Goal: Book appointment/travel/reservation

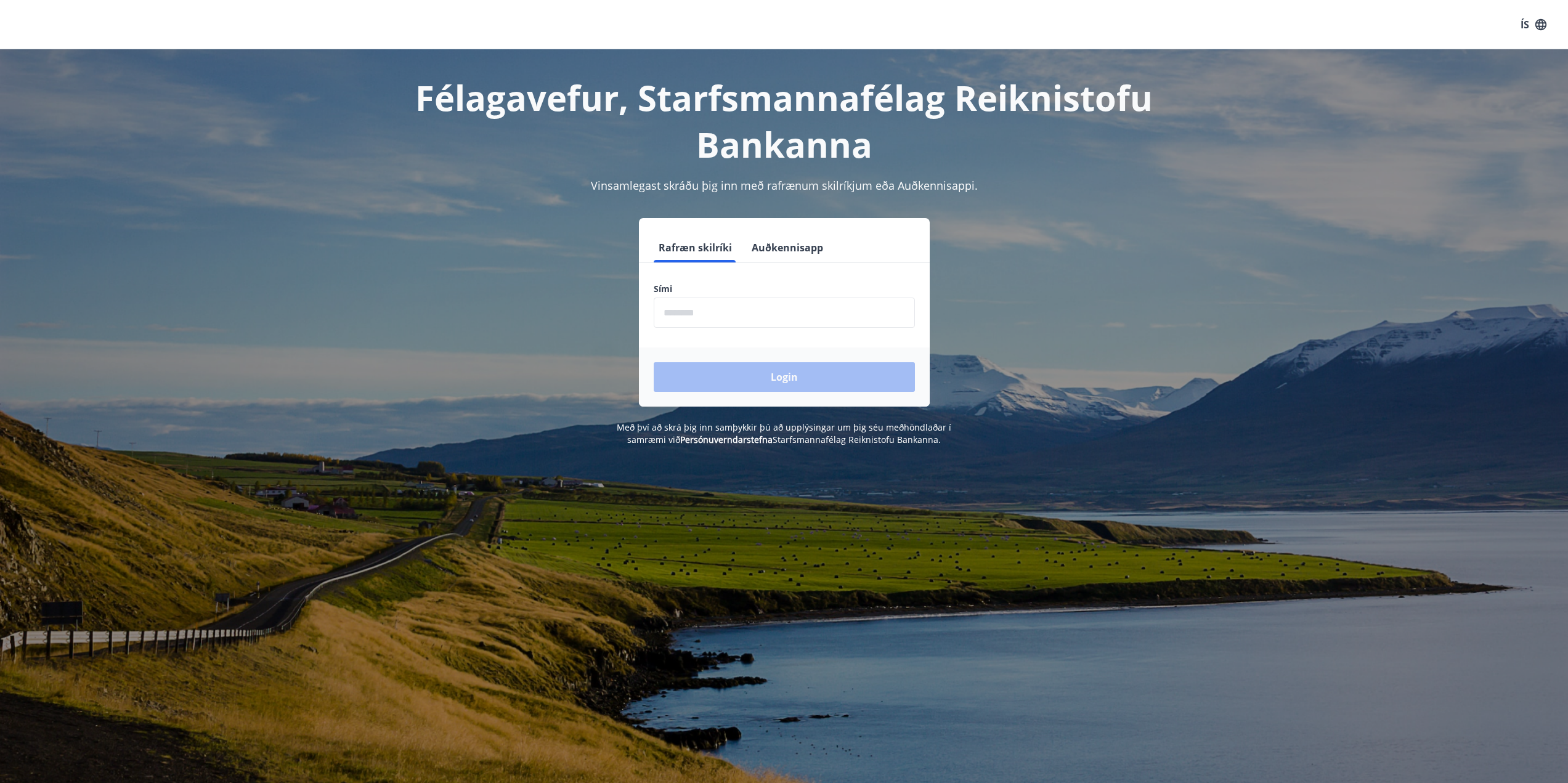
click at [740, 310] on input "phone" at bounding box center [784, 313] width 261 height 30
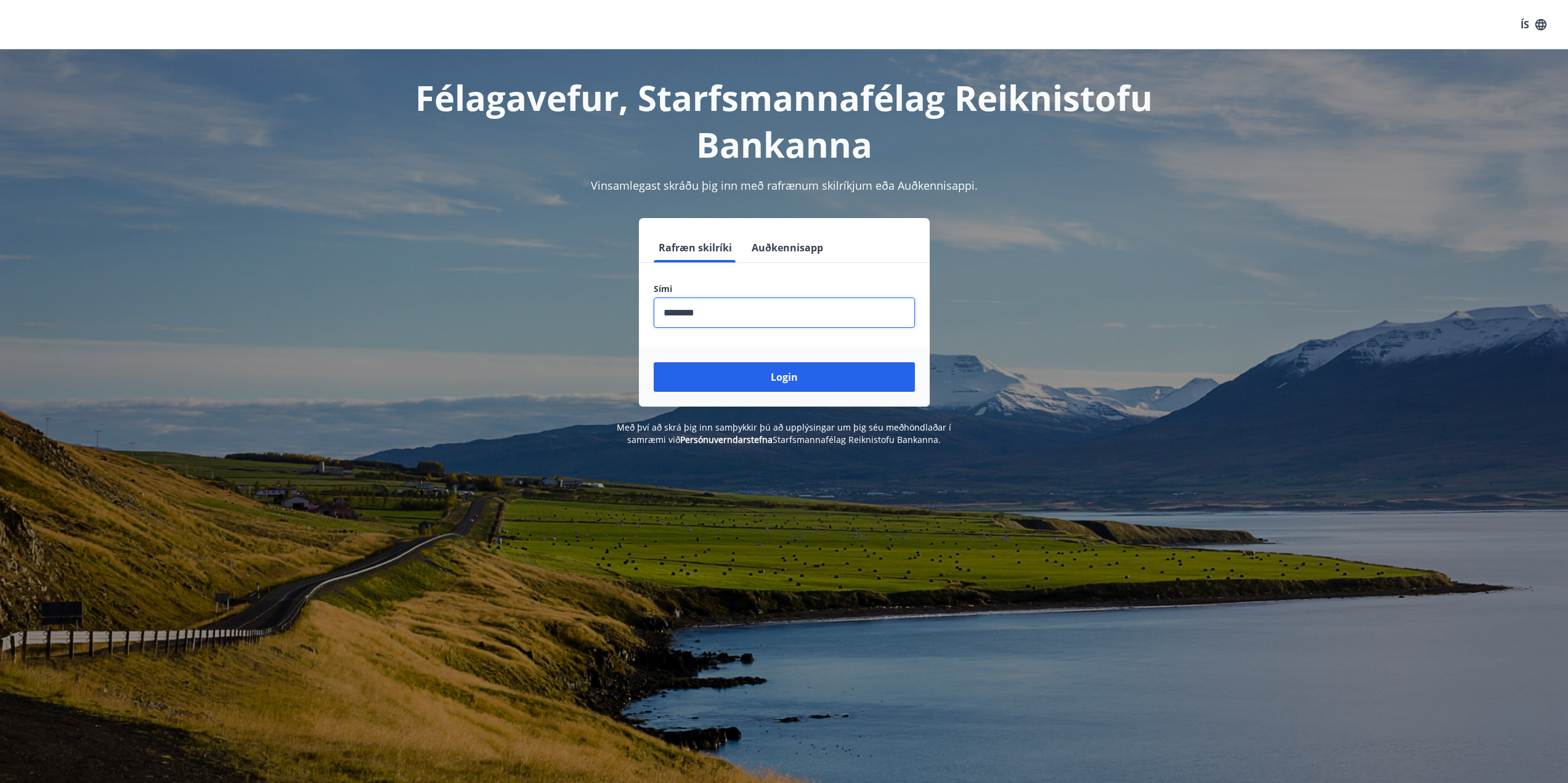
type input "********"
click at [654, 362] on button "Login" at bounding box center [784, 377] width 261 height 30
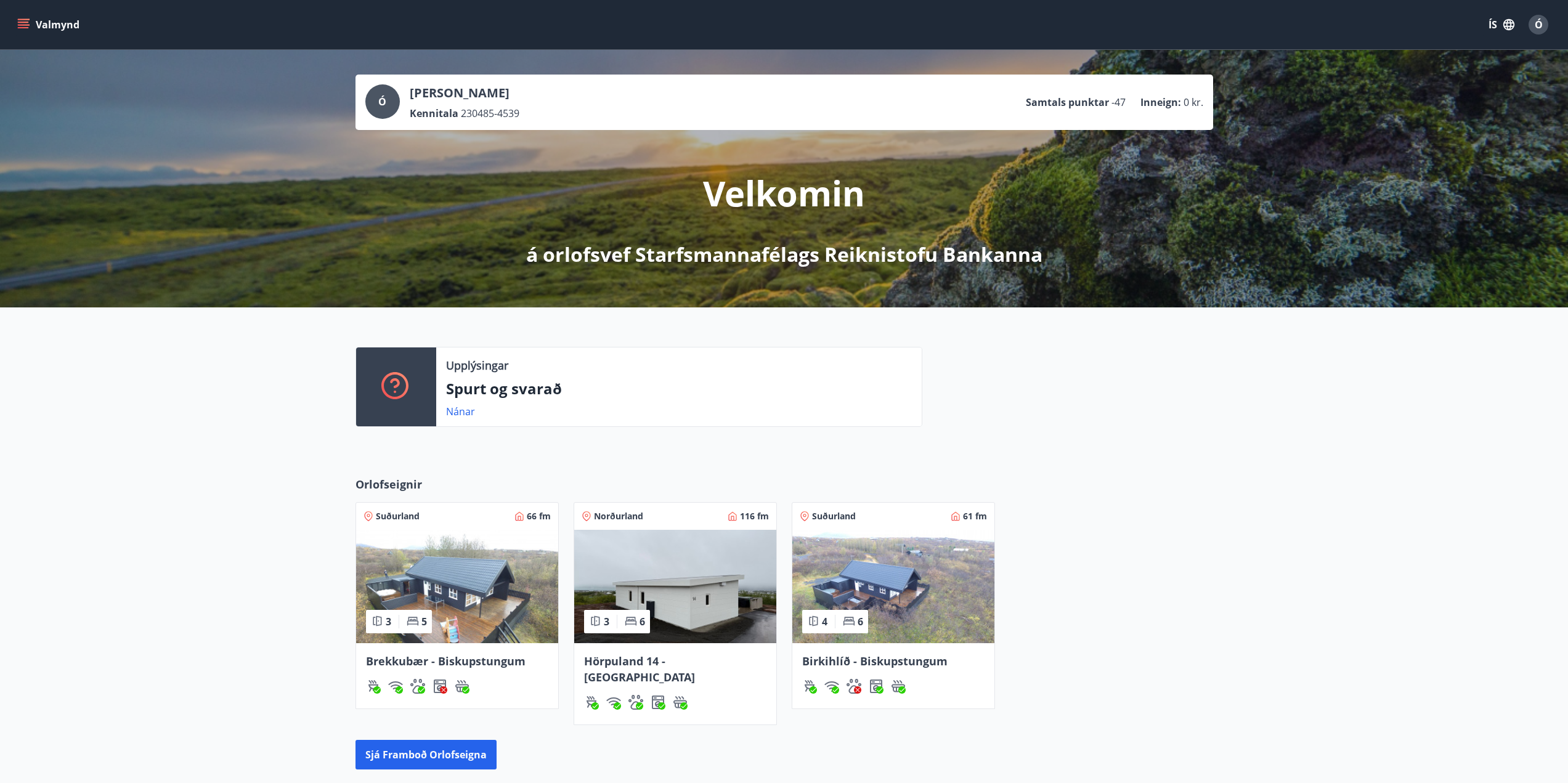
click at [869, 593] on img at bounding box center [893, 586] width 202 height 113
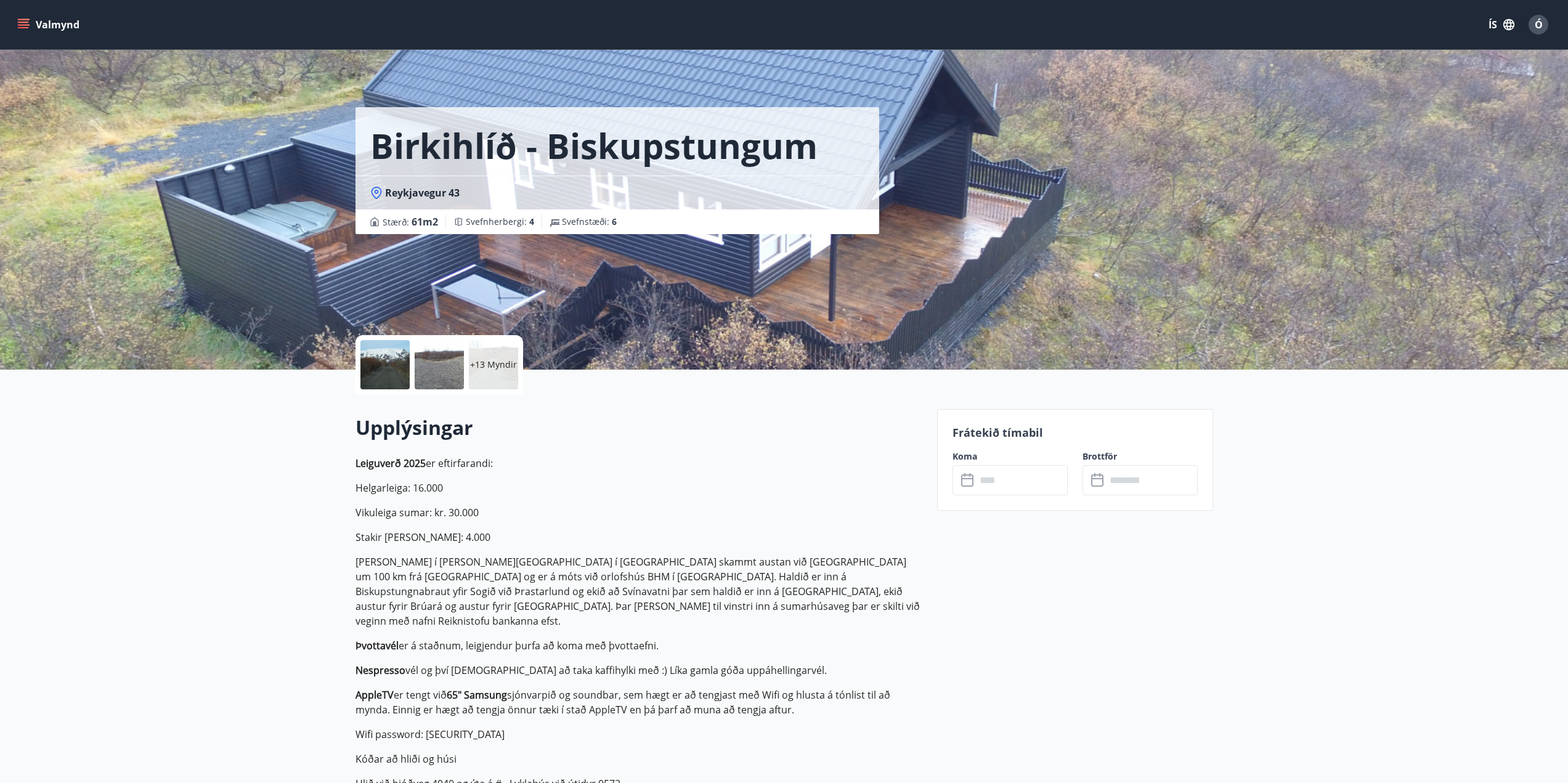
click at [997, 474] on input "text" at bounding box center [1022, 480] width 92 height 30
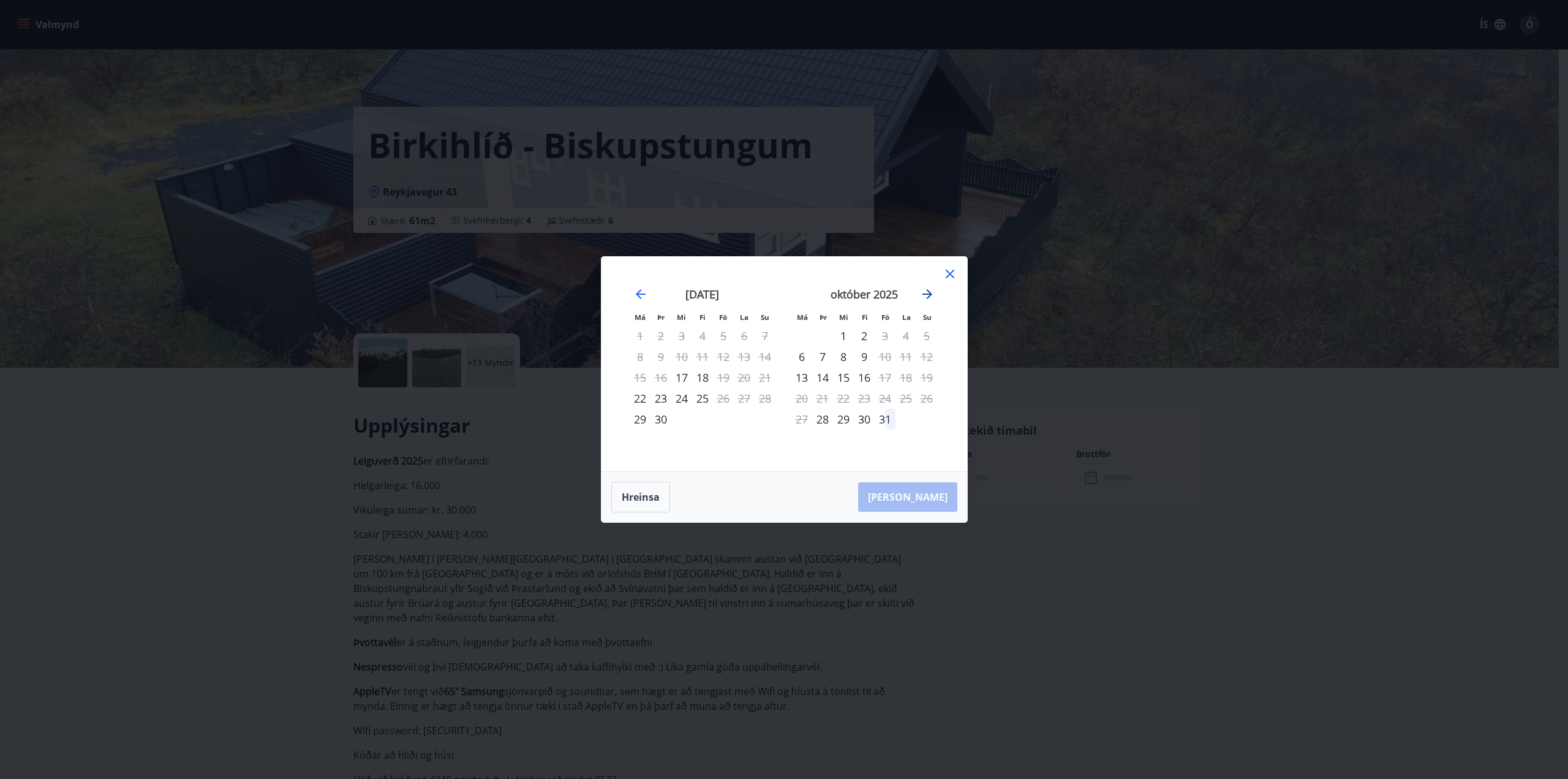
click at [931, 294] on icon "Move forward to switch to the next month." at bounding box center [927, 294] width 10 height 10
click at [882, 356] on div "12" at bounding box center [885, 356] width 21 height 21
click at [805, 380] on div "15" at bounding box center [802, 377] width 21 height 21
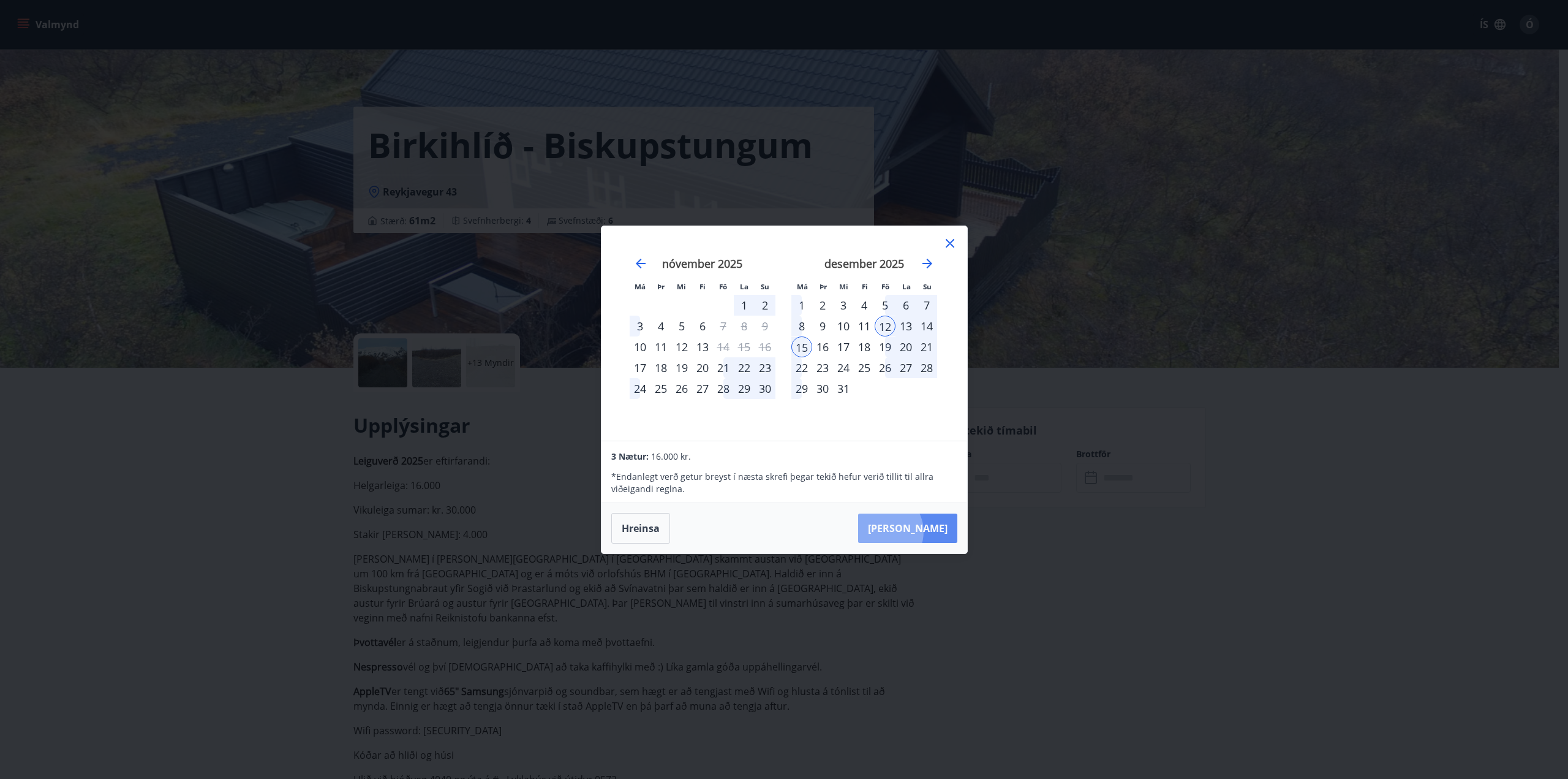
click at [920, 532] on button "[PERSON_NAME]" at bounding box center [907, 528] width 99 height 29
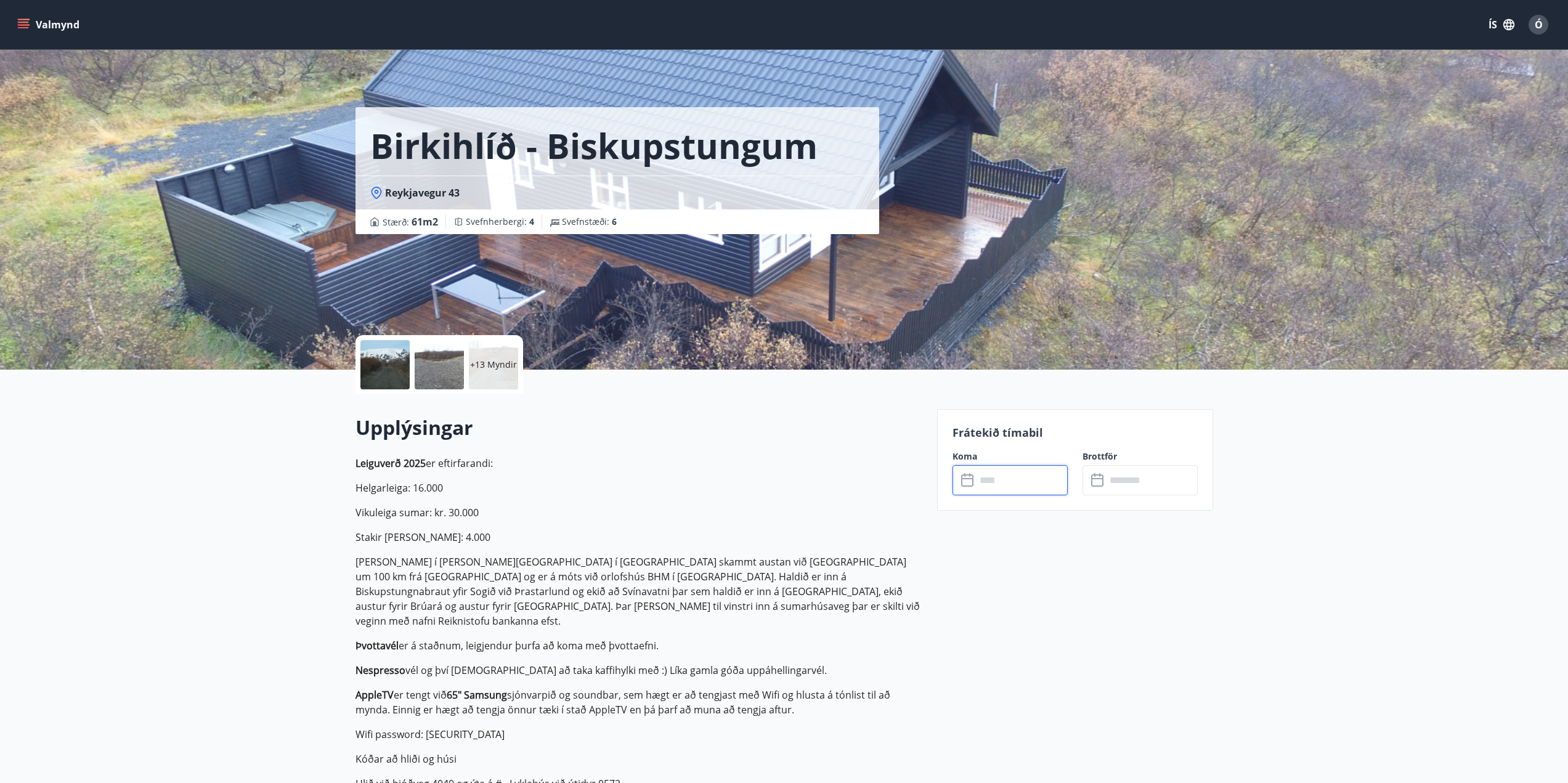
type input "******"
click at [1113, 587] on button "Greiða" at bounding box center [1140, 593] width 115 height 30
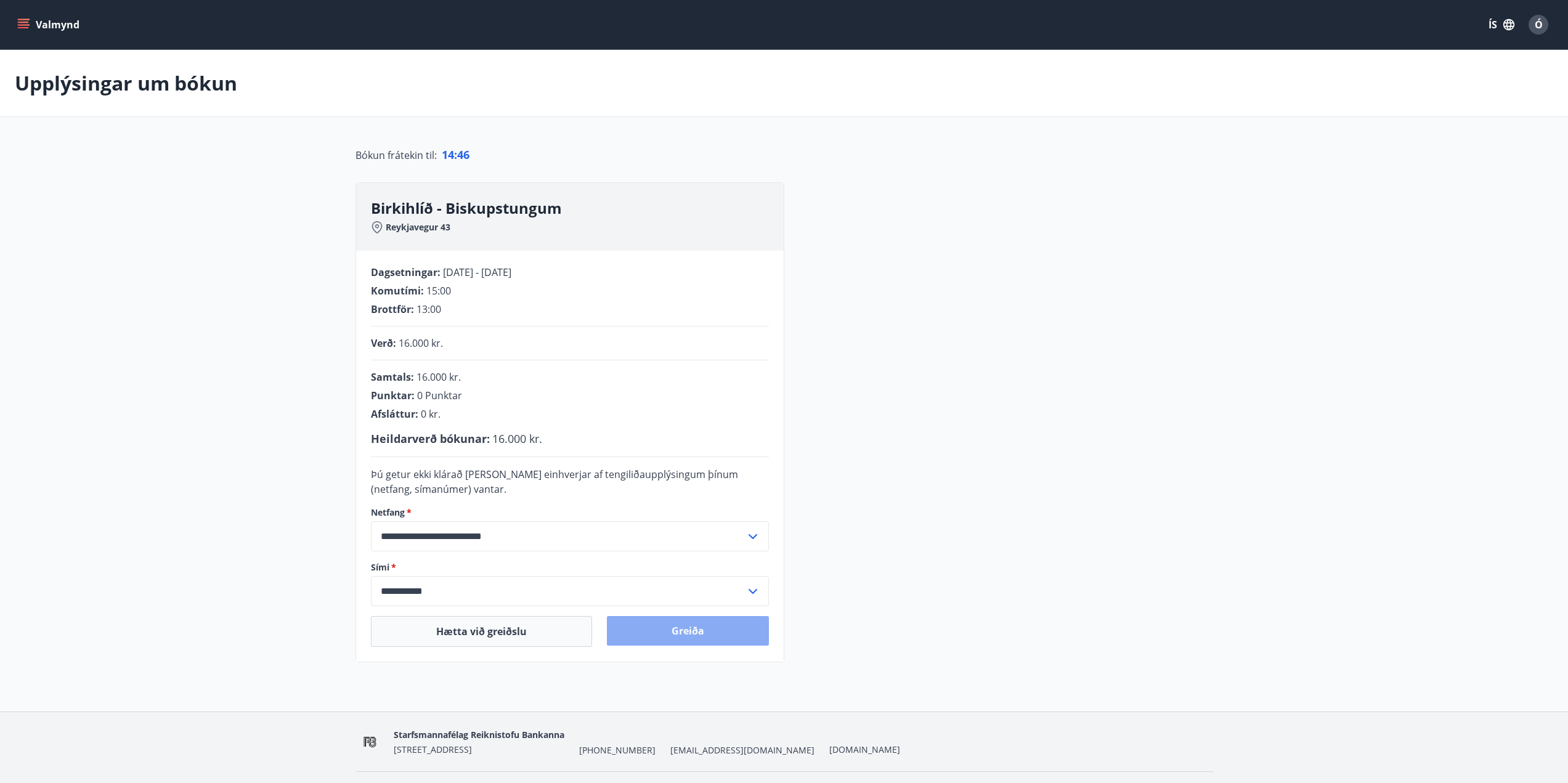
click at [681, 623] on button "Greiða" at bounding box center [687, 631] width 162 height 30
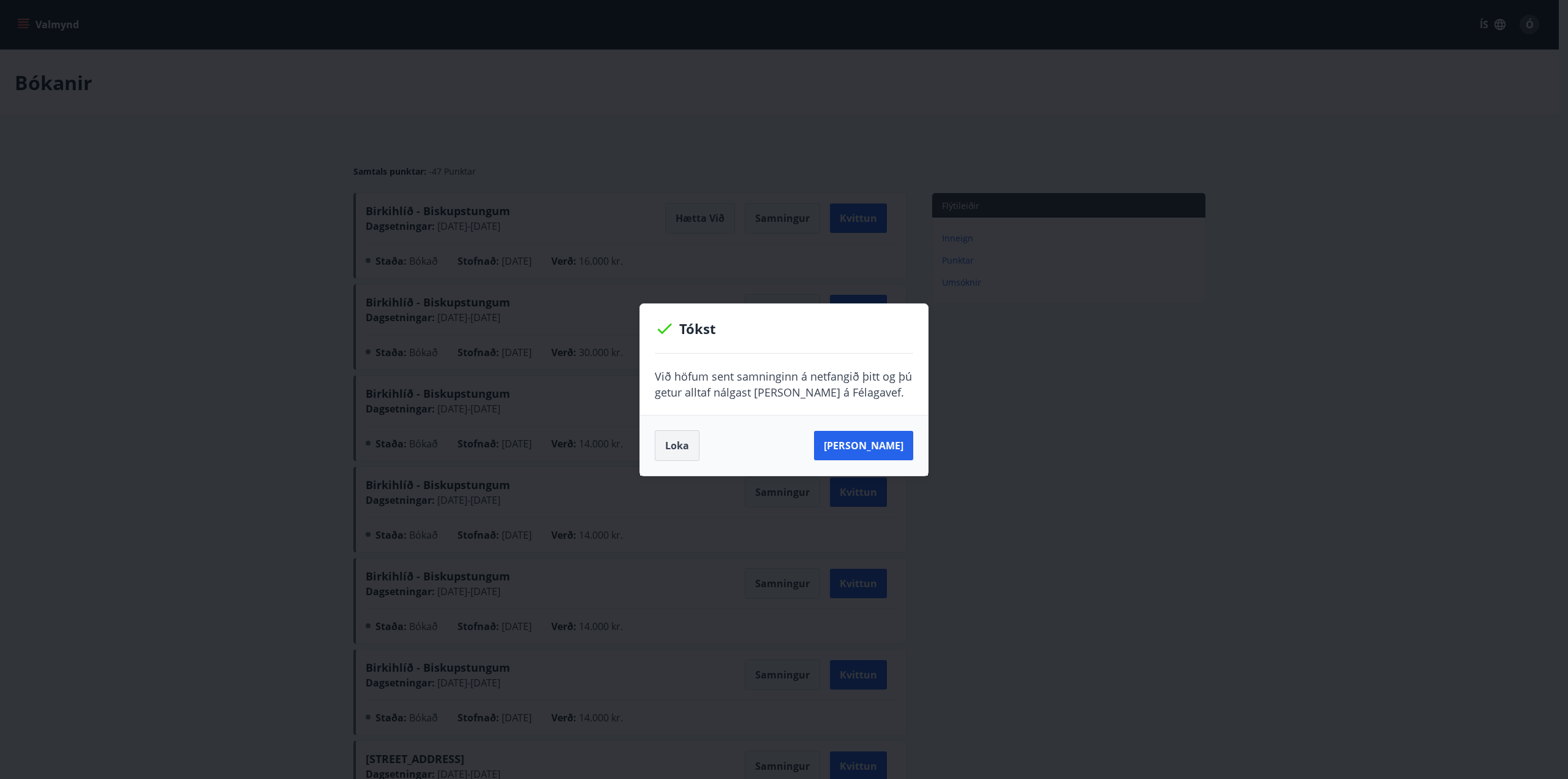
click at [686, 448] on button "Loka" at bounding box center [677, 446] width 45 height 31
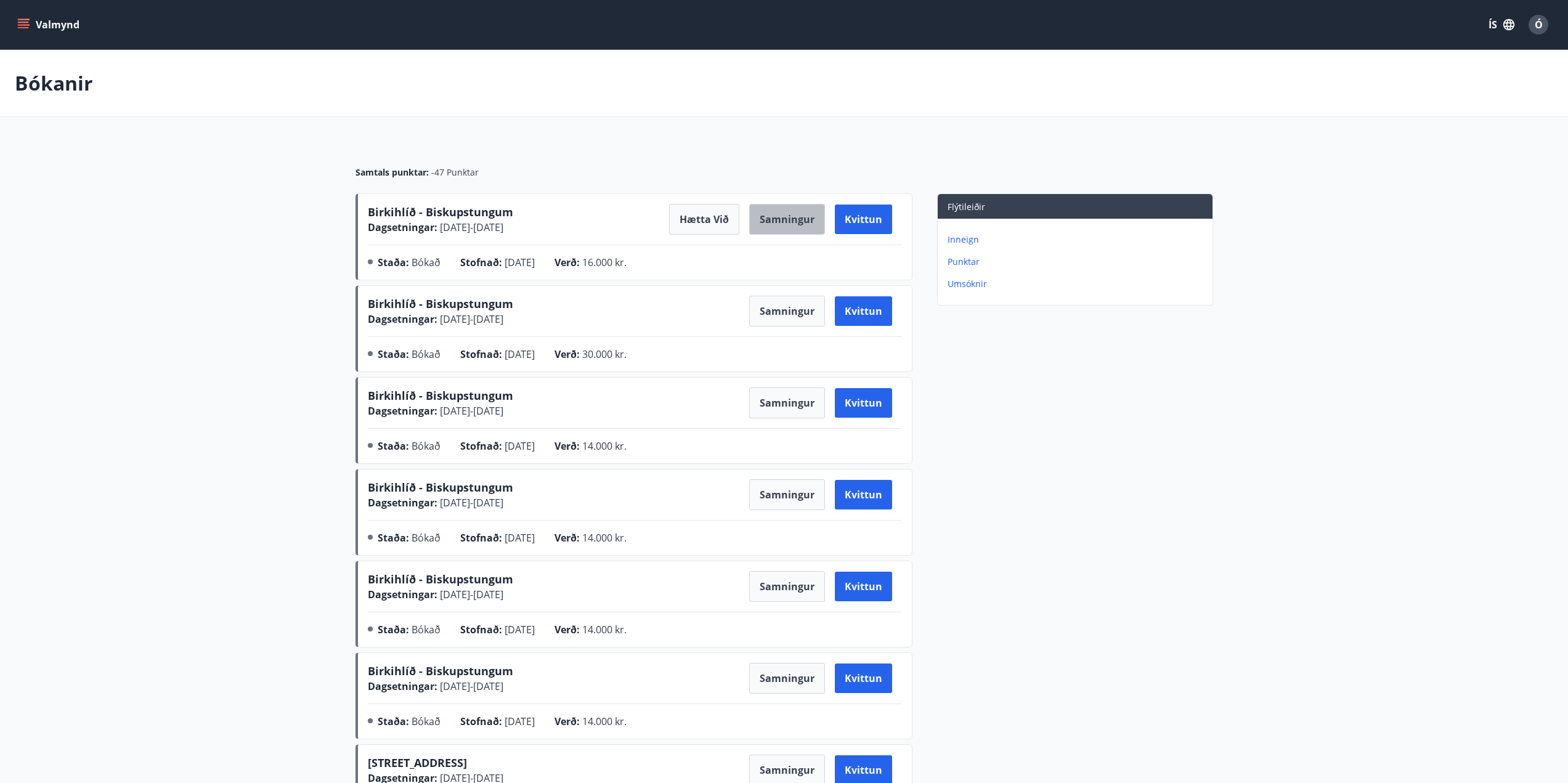
click at [772, 212] on button "Samningur" at bounding box center [787, 219] width 76 height 31
